Goal: Task Accomplishment & Management: Manage account settings

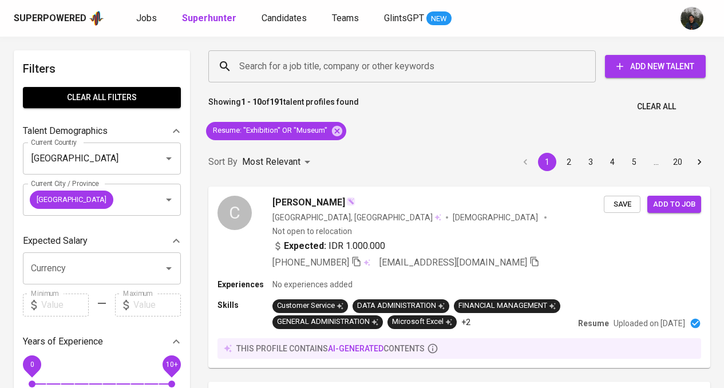
scroll to position [1546, 0]
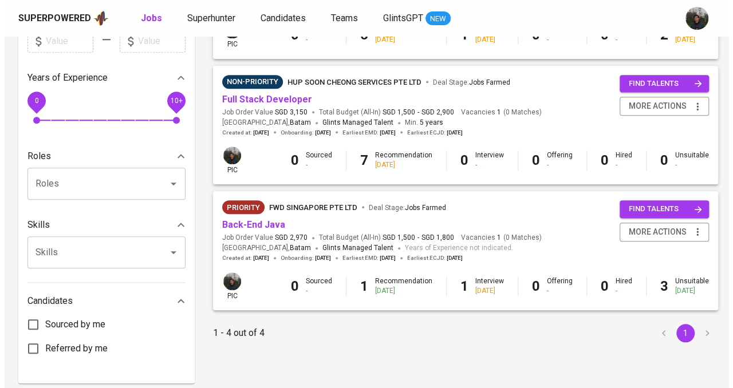
scroll to position [355, 0]
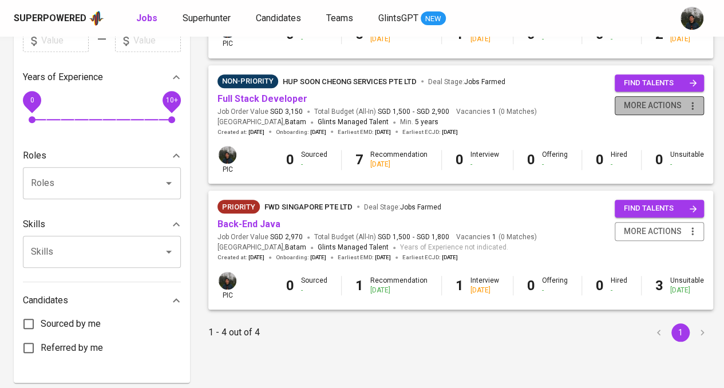
click at [652, 105] on span "more actions" at bounding box center [653, 105] width 58 height 14
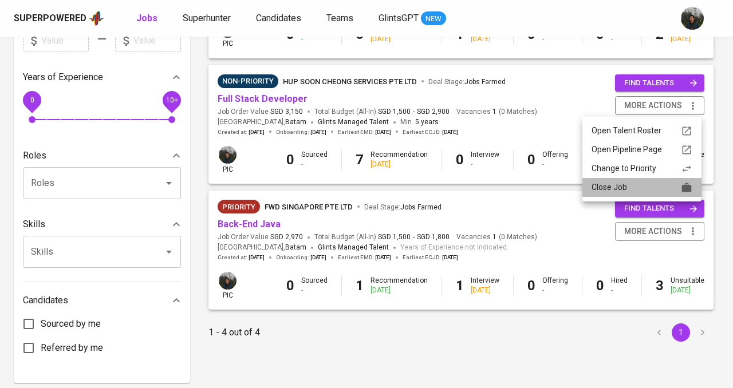
click at [640, 192] on div "Close Job" at bounding box center [641, 188] width 101 height 12
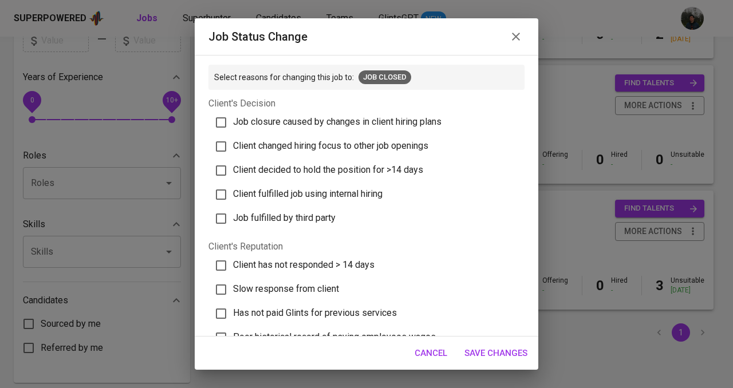
click at [399, 167] on span "Client decided to hold the position for >14 days" at bounding box center [328, 169] width 190 height 11
click at [233, 167] on input "Client decided to hold the position for >14 days" at bounding box center [221, 171] width 24 height 24
checkbox input "true"
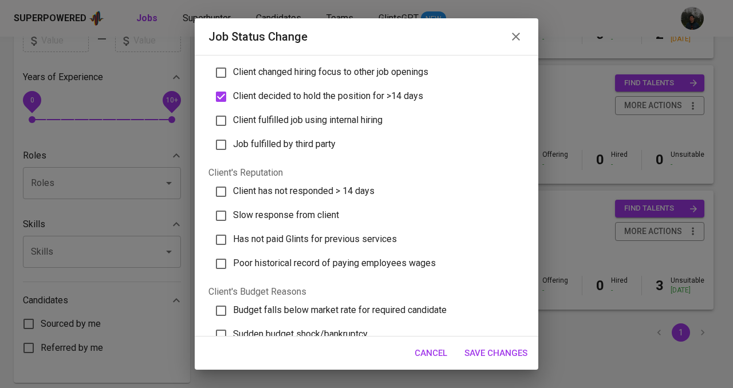
scroll to position [74, 0]
click at [318, 220] on label "Slow response from client" at bounding box center [361, 215] width 309 height 24
click at [233, 220] on input "Slow response from client" at bounding box center [221, 215] width 24 height 24
checkbox input "true"
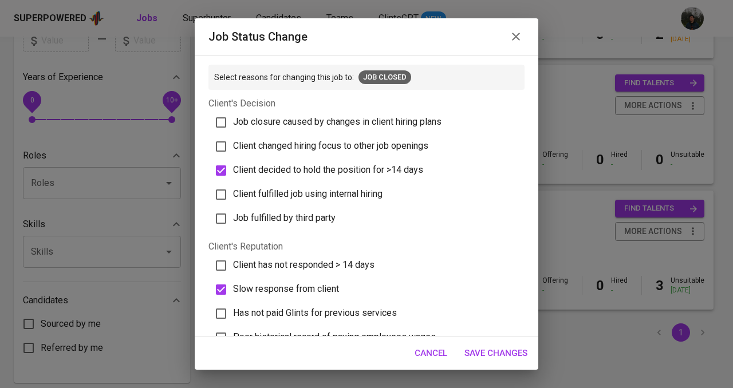
click at [327, 266] on span "Client has not responded > 14 days" at bounding box center [303, 264] width 141 height 11
click at [233, 266] on input "Client has not responded > 14 days" at bounding box center [221, 266] width 24 height 24
checkbox input "true"
click at [222, 175] on input "Client decided to hold the position for >14 days" at bounding box center [221, 171] width 24 height 24
checkbox input "false"
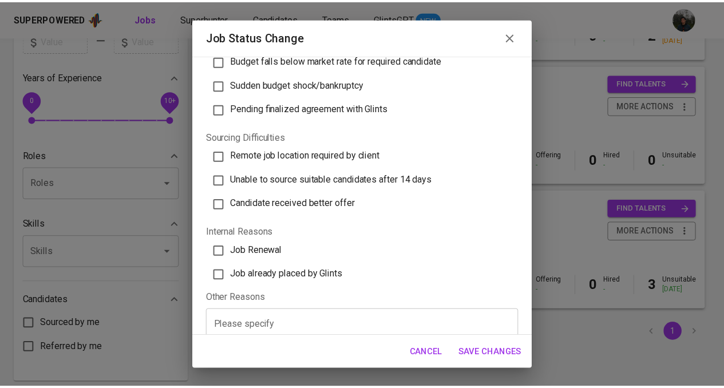
scroll to position [370, 0]
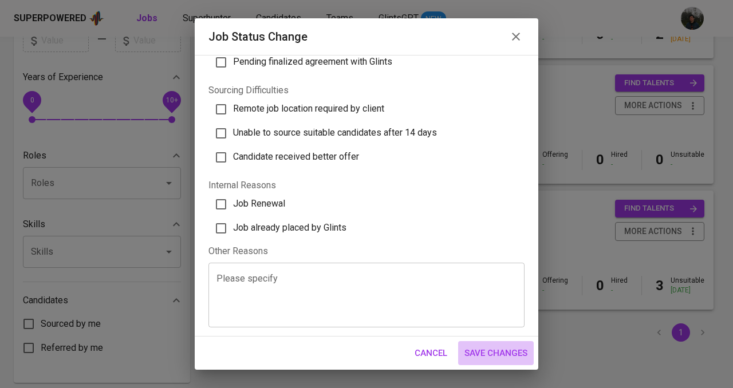
click at [474, 359] on span "Save Changes" at bounding box center [495, 353] width 63 height 15
